Goal: Browse casually

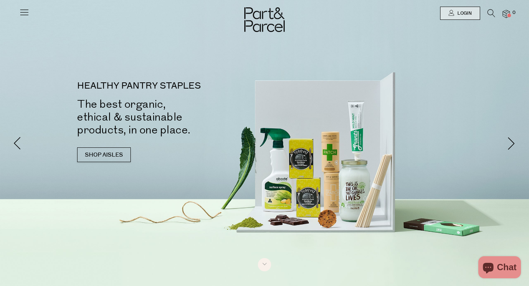
click at [108, 158] on link "SHOP AISLES" at bounding box center [104, 154] width 54 height 15
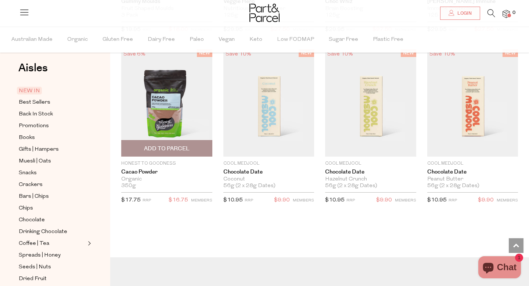
scroll to position [936, 0]
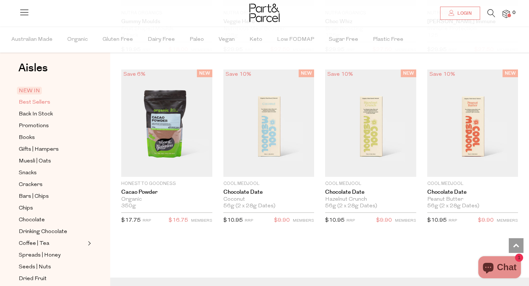
click at [47, 102] on span "Best Sellers" at bounding box center [35, 102] width 32 height 9
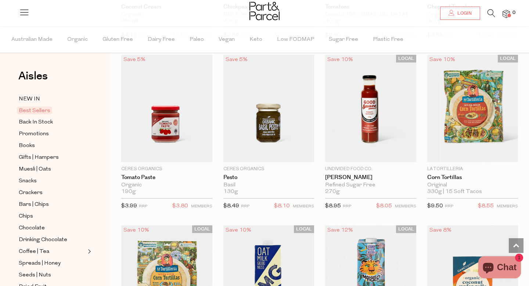
scroll to position [1071, 0]
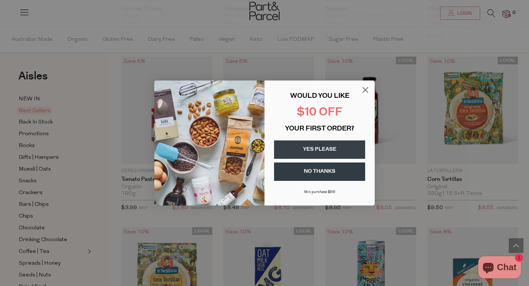
click at [364, 89] on circle "Close dialog" at bounding box center [365, 90] width 12 height 12
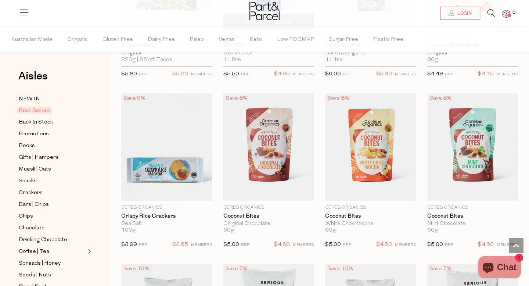
scroll to position [1396, 0]
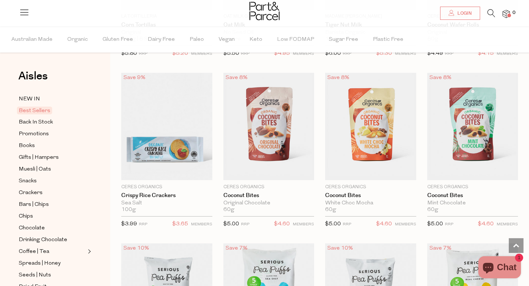
click at [508, 11] on img at bounding box center [506, 14] width 7 height 8
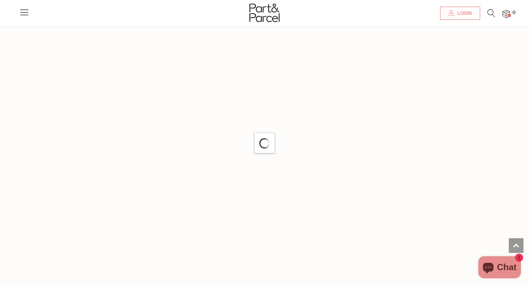
scroll to position [972, 0]
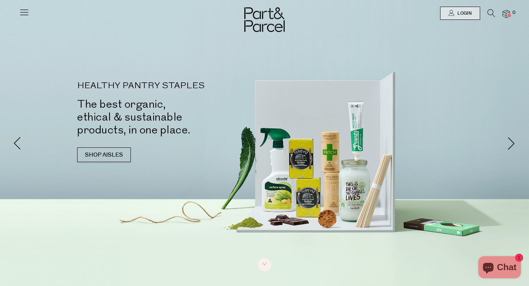
click at [23, 15] on icon at bounding box center [24, 12] width 10 height 10
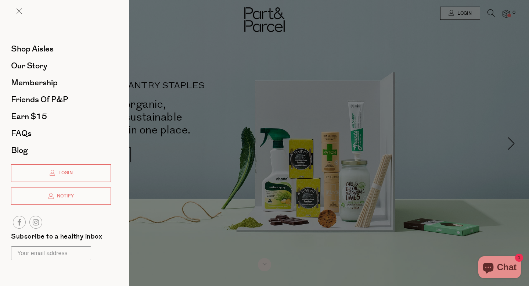
click at [227, 137] on div at bounding box center [264, 143] width 529 height 286
